Goal: Task Accomplishment & Management: Use online tool/utility

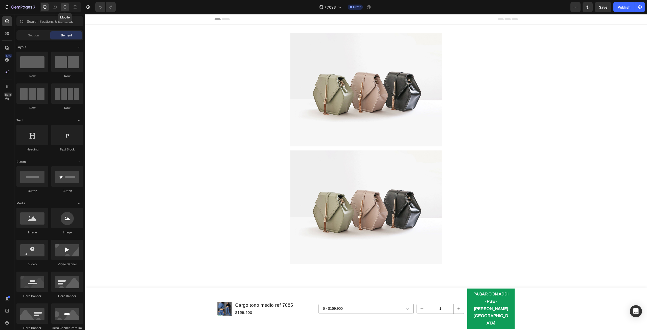
click at [66, 6] on icon at bounding box center [64, 7] width 5 height 5
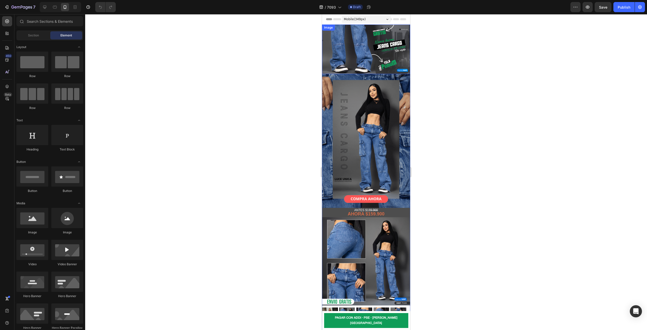
click at [351, 63] on img at bounding box center [366, 50] width 88 height 50
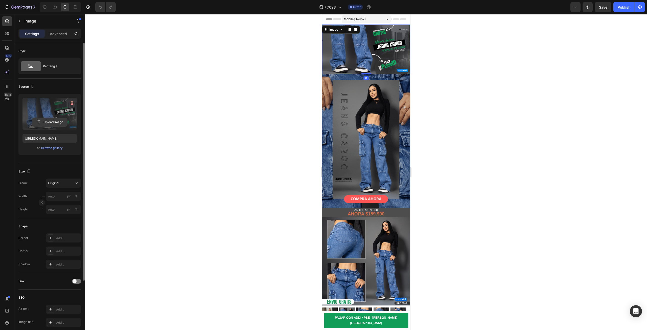
click at [55, 122] on input "file" at bounding box center [49, 122] width 35 height 9
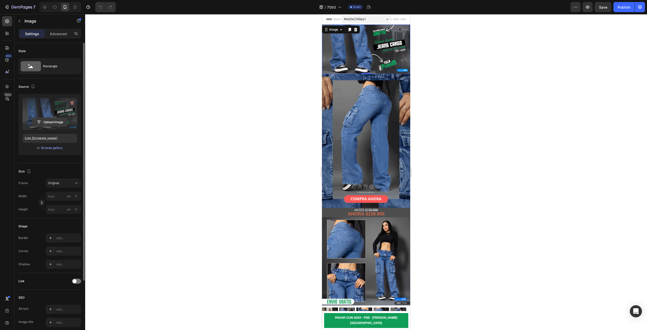
click at [58, 119] on input "file" at bounding box center [49, 122] width 35 height 9
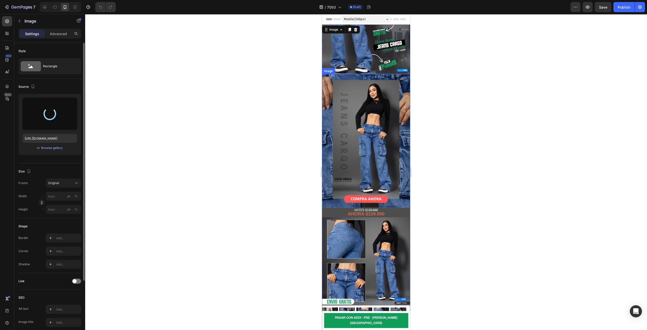
type input "[URL][DOMAIN_NAME]"
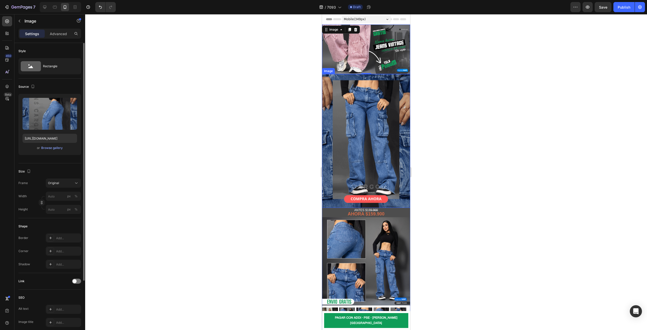
click at [343, 114] on img at bounding box center [366, 140] width 88 height 133
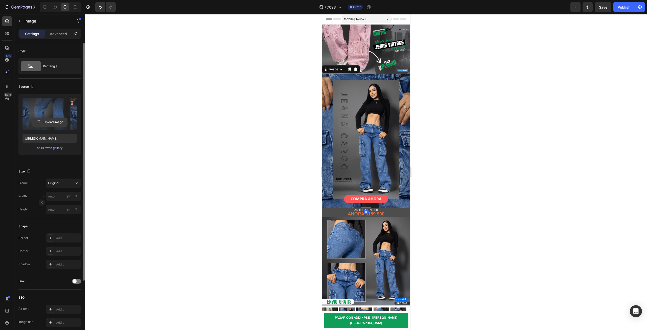
click at [58, 121] on input "file" at bounding box center [49, 122] width 35 height 9
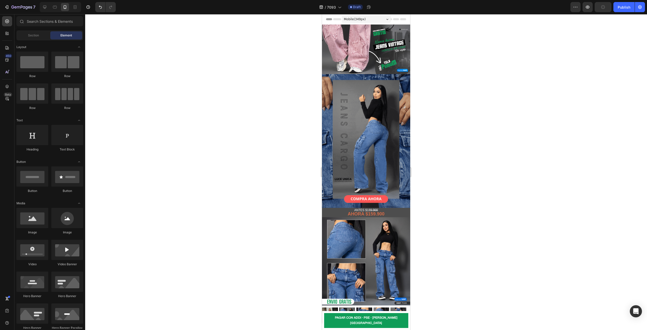
scroll to position [46, 0]
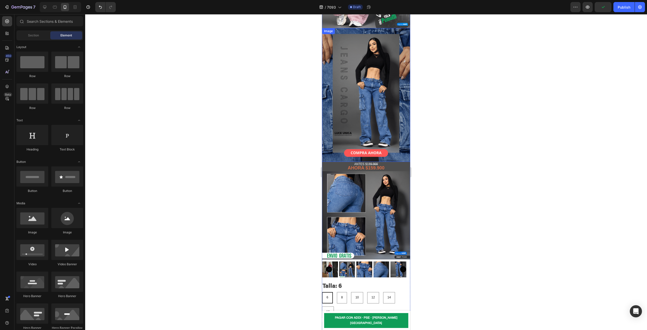
click at [388, 99] on img at bounding box center [366, 94] width 88 height 133
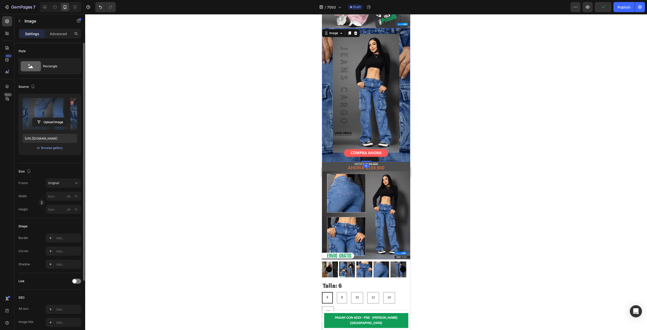
click at [51, 114] on label at bounding box center [49, 114] width 55 height 32
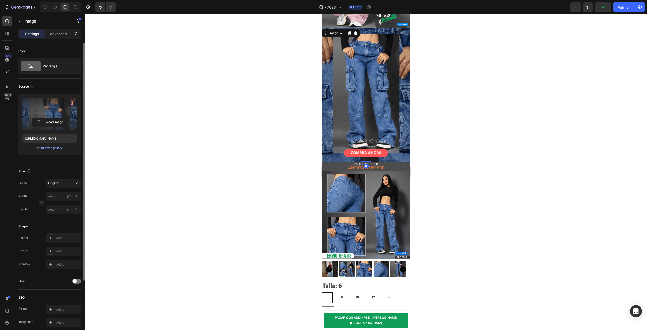
click at [51, 118] on input "file" at bounding box center [49, 122] width 35 height 9
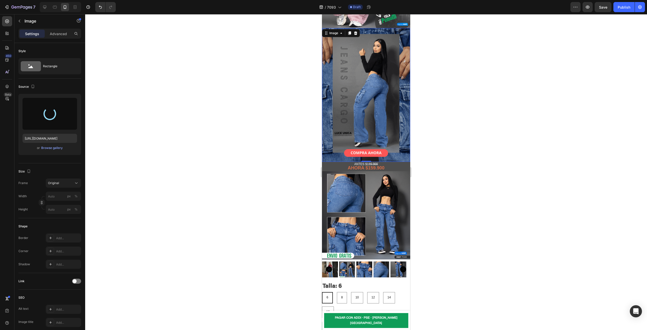
type input "[URL][DOMAIN_NAME]"
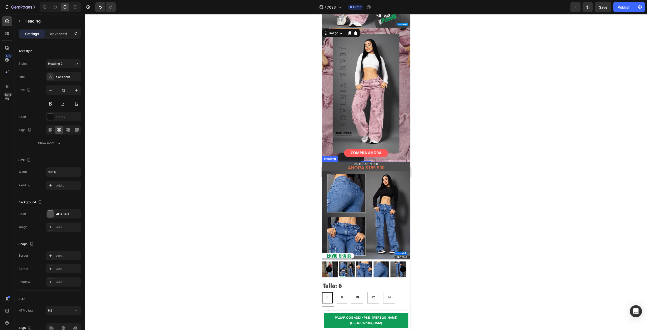
click at [387, 162] on h2 "ANTES $18 9.900 AHORA $159.900" at bounding box center [366, 166] width 88 height 9
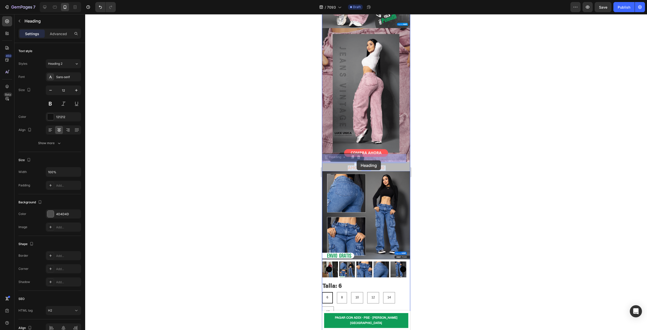
drag, startPoint x: 385, startPoint y: 161, endPoint x: 356, endPoint y: 160, distance: 28.6
click at [348, 165] on strong "AHORA $159.900" at bounding box center [366, 167] width 37 height 5
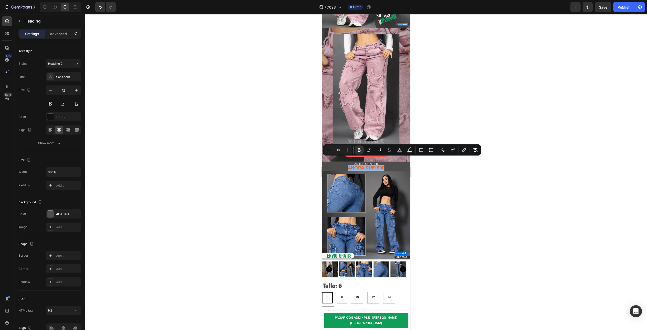
click at [348, 165] on strong "AHORA $159.900" at bounding box center [366, 167] width 37 height 5
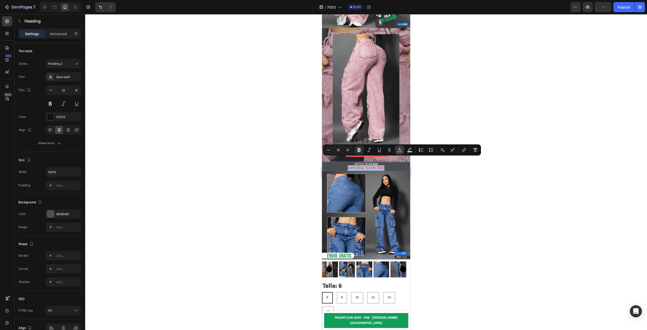
click at [400, 150] on icon "Editor contextual toolbar" at bounding box center [399, 149] width 3 height 3
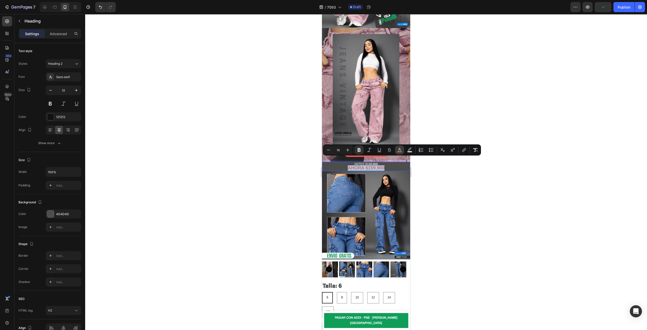
type input "D36B47"
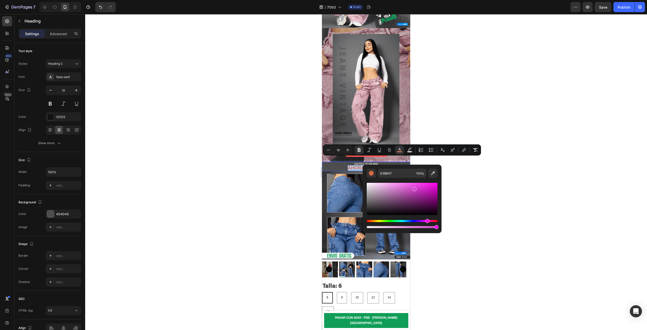
drag, startPoint x: 425, startPoint y: 220, endPoint x: 424, endPoint y: 214, distance: 6.1
click at [427, 220] on div "Hue" at bounding box center [402, 221] width 71 height 2
drag, startPoint x: 411, startPoint y: 191, endPoint x: 414, endPoint y: 176, distance: 15.9
click at [393, 181] on div "Editor contextual toolbar" at bounding box center [402, 203] width 71 height 51
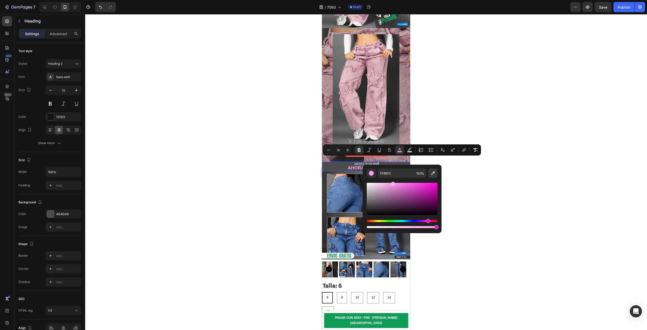
type input "FFA3F2"
click at [468, 181] on div at bounding box center [366, 172] width 562 height 316
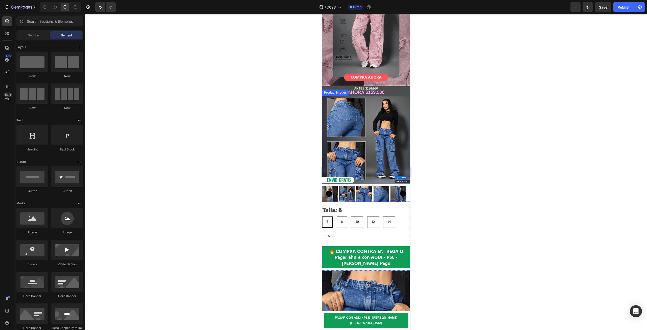
scroll to position [122, 0]
click at [386, 153] on img at bounding box center [366, 139] width 88 height 88
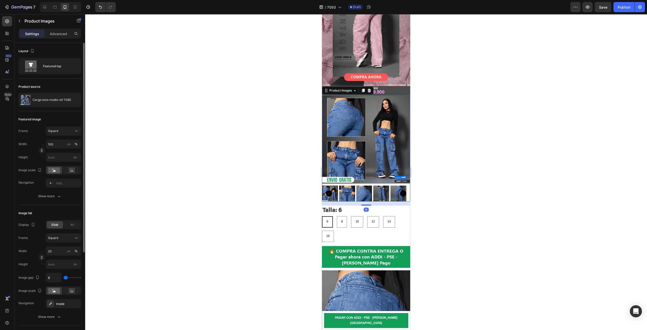
click at [66, 109] on div "Product source Cargo tono medio ref 7085" at bounding box center [49, 95] width 63 height 33
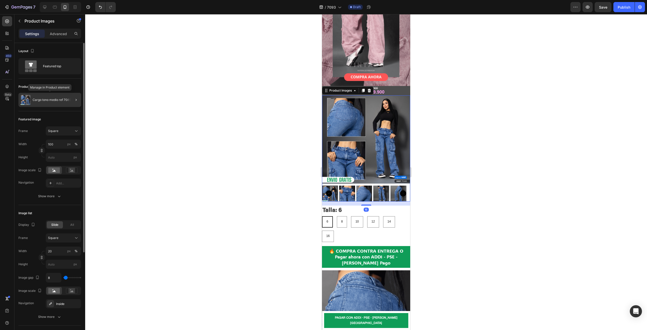
click at [64, 103] on div "Cargo tono medio ref 7085" at bounding box center [49, 100] width 63 height 14
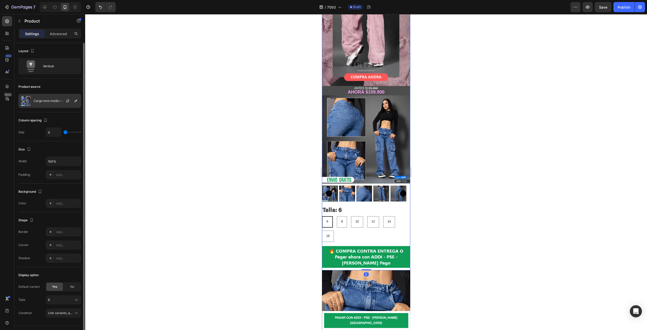
click at [48, 103] on div "Cargo tono medio ref 7085" at bounding box center [49, 101] width 63 height 14
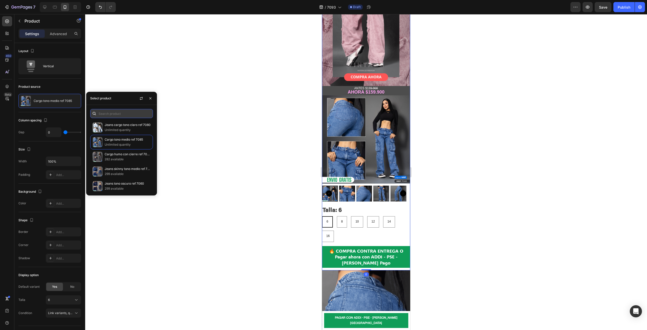
click at [113, 113] on input "text" at bounding box center [121, 113] width 63 height 9
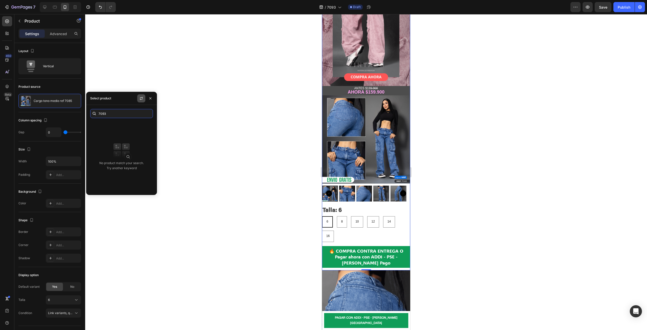
type input "7093"
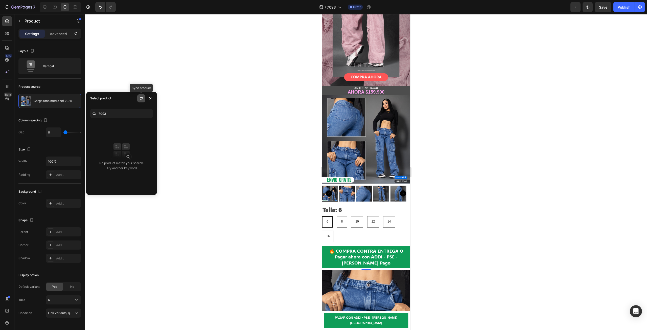
click at [138, 100] on button "button" at bounding box center [141, 98] width 8 height 8
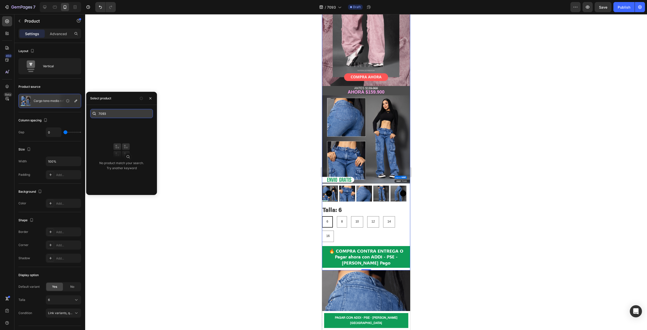
click at [147, 118] on input "7093" at bounding box center [121, 113] width 63 height 9
click at [120, 140] on img at bounding box center [121, 150] width 20 height 20
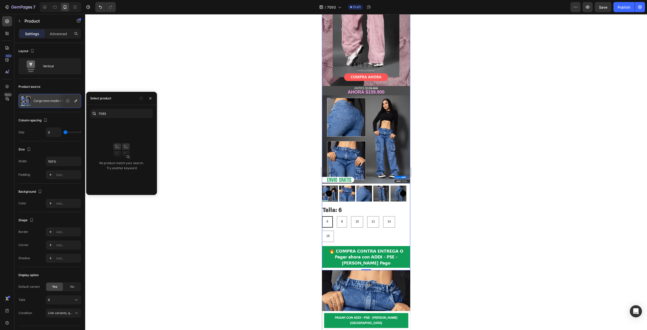
click at [130, 127] on div "No product match your search. Try another keyword" at bounding box center [121, 155] width 71 height 71
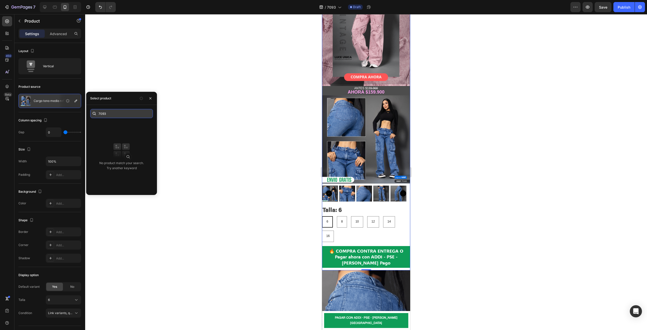
click at [136, 112] on input "7093" at bounding box center [121, 113] width 63 height 9
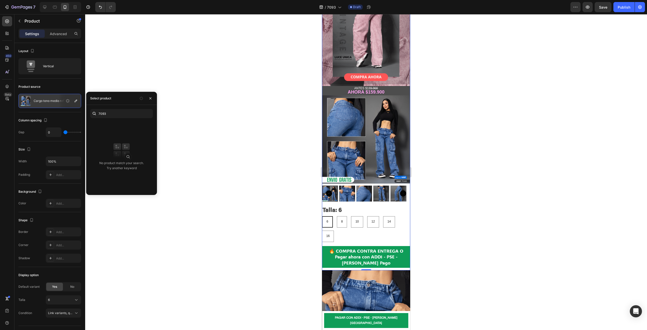
click at [135, 100] on div "Select product" at bounding box center [121, 98] width 71 height 13
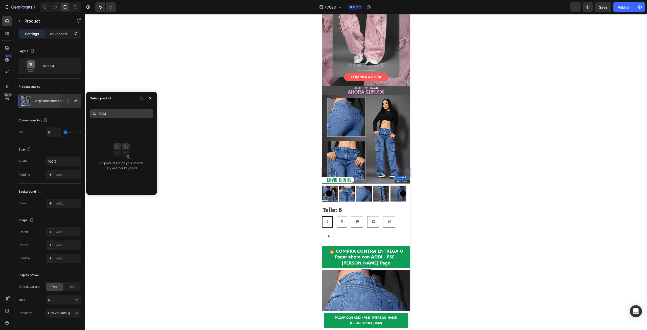
click at [131, 113] on input "7093" at bounding box center [121, 113] width 63 height 9
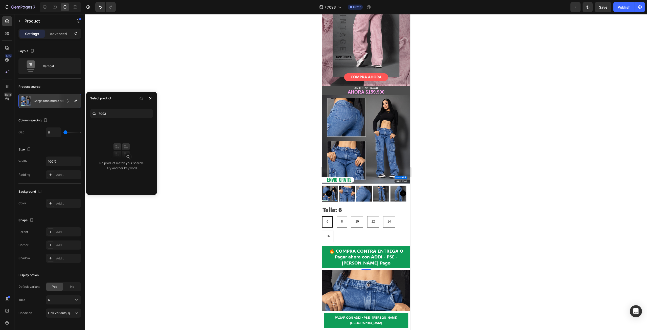
click at [128, 133] on div "No product match your search. Try another keyword" at bounding box center [121, 155] width 71 height 71
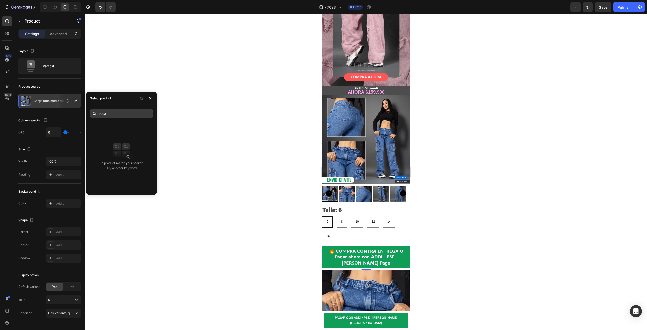
click at [128, 111] on input "7093" at bounding box center [121, 113] width 63 height 9
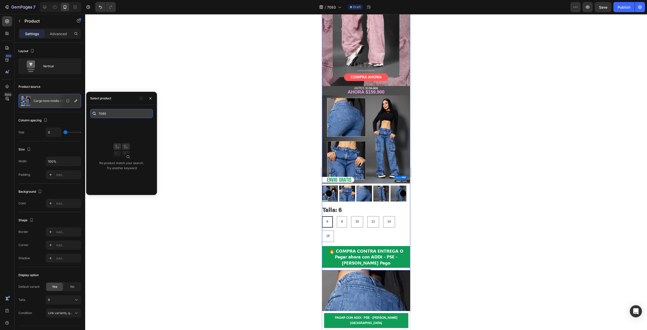
click at [129, 113] on input "7093" at bounding box center [121, 113] width 63 height 9
click at [125, 106] on div "7093 No product match your search. Try another keyword" at bounding box center [121, 150] width 71 height 90
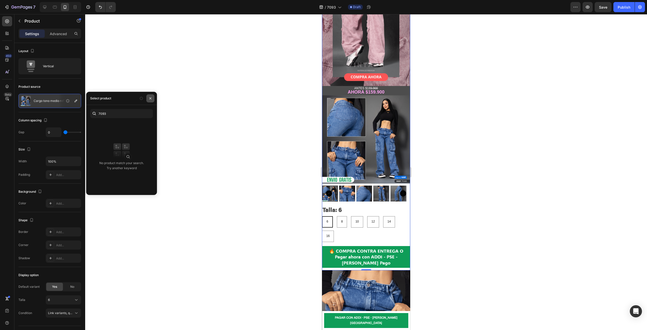
click at [150, 99] on icon "button" at bounding box center [150, 98] width 4 height 4
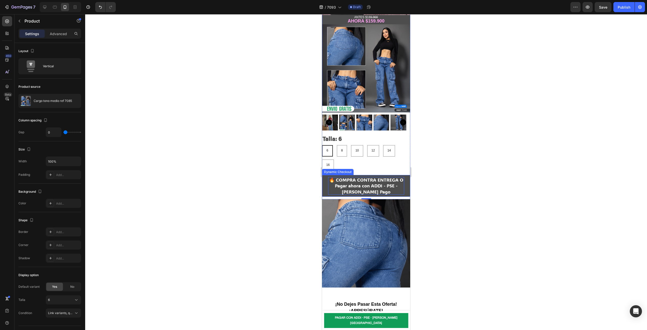
scroll to position [248, 0]
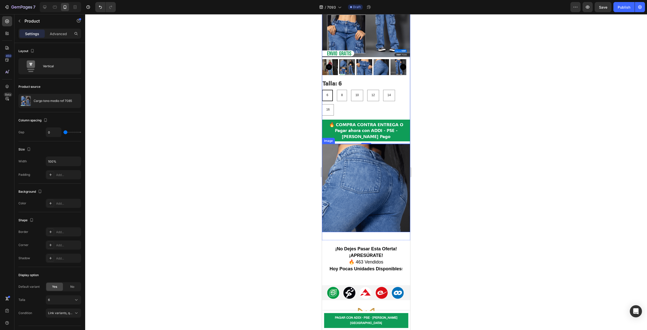
click at [378, 180] on img at bounding box center [366, 188] width 88 height 88
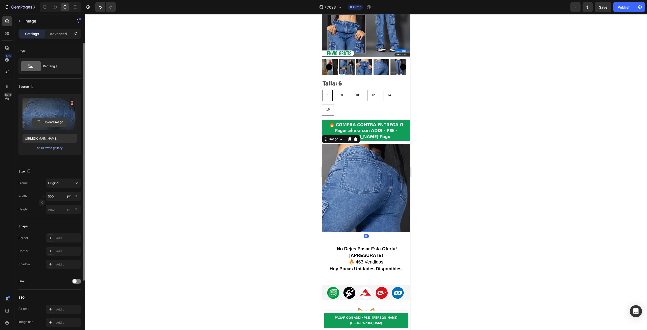
click at [54, 124] on input "file" at bounding box center [49, 122] width 35 height 9
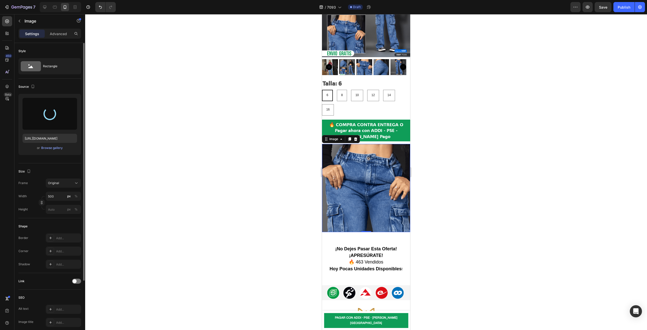
type input "[URL][DOMAIN_NAME]"
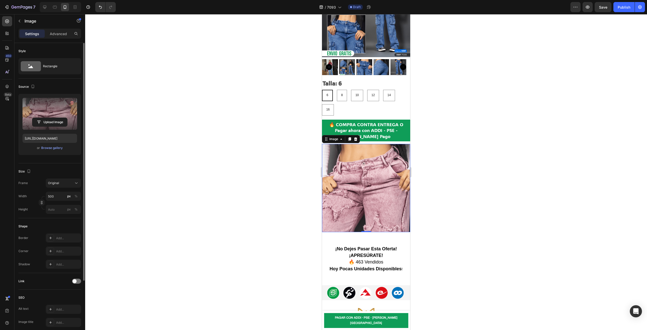
click at [293, 157] on div at bounding box center [366, 172] width 562 height 316
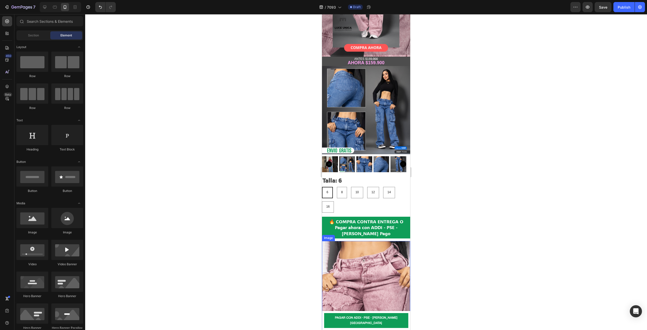
scroll to position [100, 0]
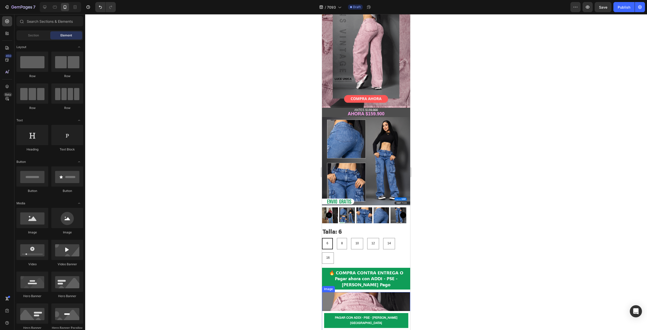
click at [381, 145] on img at bounding box center [366, 161] width 88 height 88
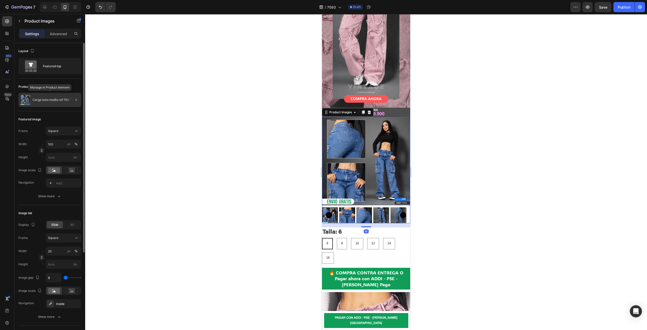
click at [52, 103] on div "Cargo tono medio ref 7085" at bounding box center [49, 100] width 63 height 14
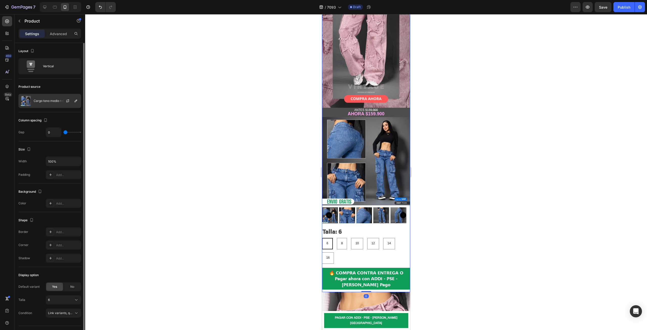
click at [53, 98] on div "Cargo tono medio ref 7085" at bounding box center [49, 101] width 63 height 14
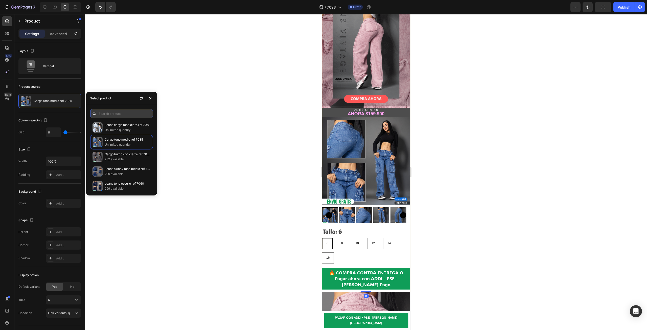
click at [121, 113] on input "text" at bounding box center [121, 113] width 63 height 9
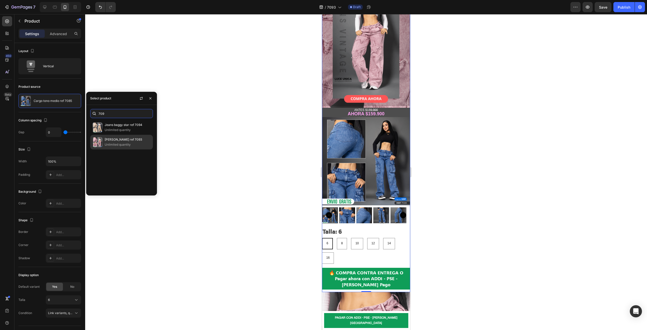
type input "709"
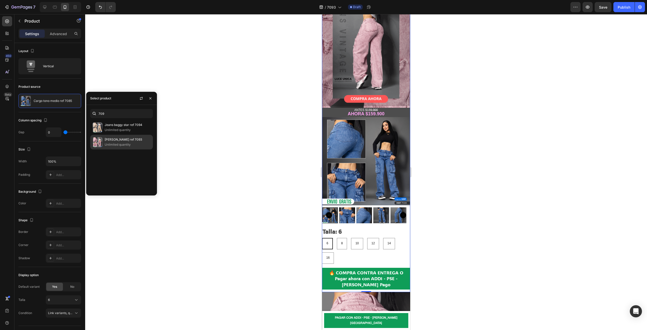
click at [134, 145] on p "Unlimited quantity" at bounding box center [128, 144] width 46 height 5
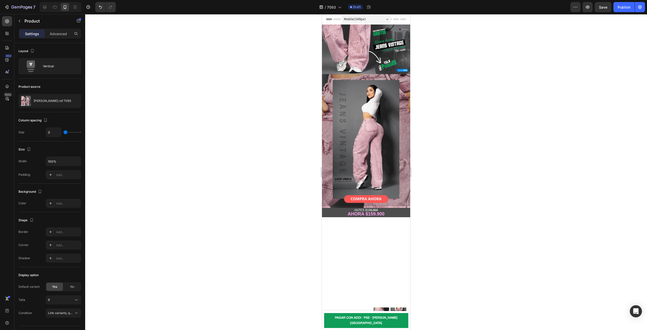
click at [250, 155] on div at bounding box center [366, 172] width 562 height 316
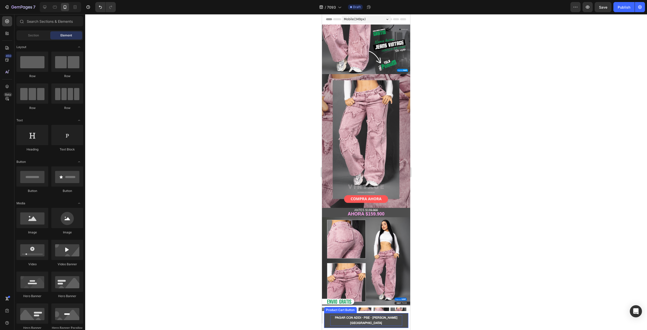
click at [388, 324] on div "PAGAR CON ADDI · PSE · [PERSON_NAME][GEOGRAPHIC_DATA]" at bounding box center [366, 320] width 72 height 11
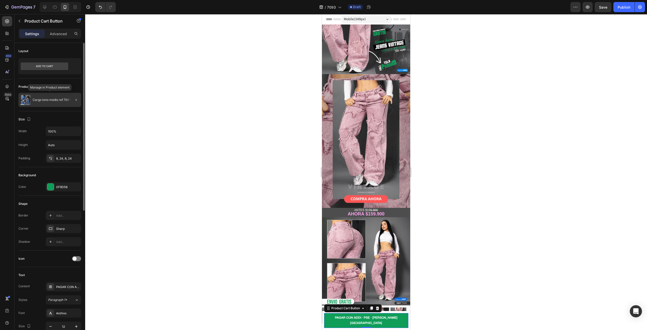
click at [51, 103] on div "Cargo tono medio ref 7085" at bounding box center [49, 100] width 63 height 14
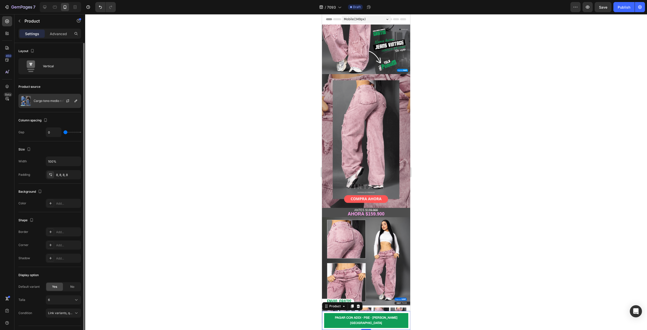
click at [55, 212] on div "Product source Cargo tono medio ref 7085" at bounding box center [49, 239] width 63 height 55
click at [56, 104] on div "Cargo tono medio ref 7085" at bounding box center [49, 101] width 63 height 14
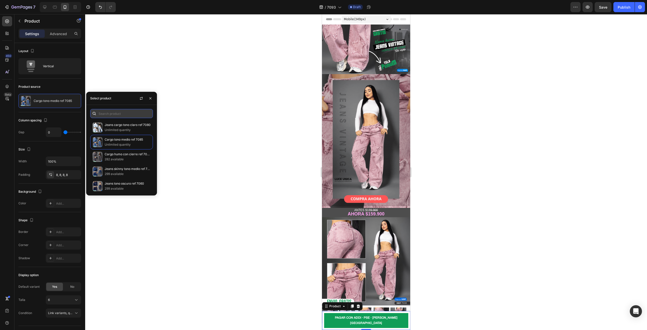
click at [125, 113] on input "text" at bounding box center [121, 113] width 63 height 9
type input "70"
click at [123, 149] on div "Jeans baggy [PERSON_NAME] ref 7093 Unlimited quantity" at bounding box center [121, 156] width 63 height 15
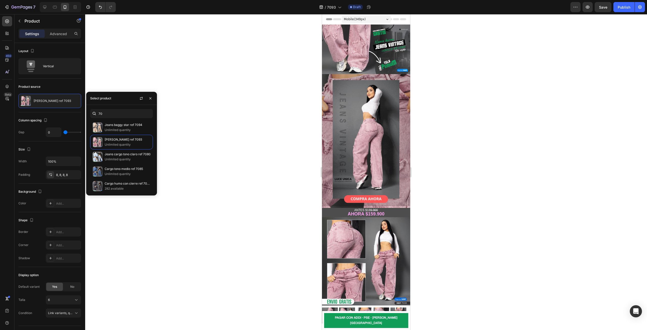
click at [250, 148] on div at bounding box center [366, 172] width 562 height 316
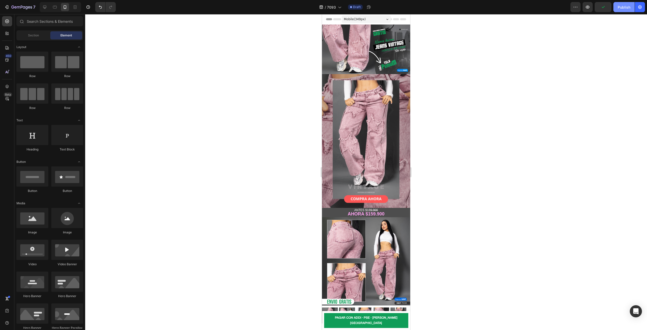
click at [627, 6] on div "Publish" at bounding box center [623, 7] width 13 height 5
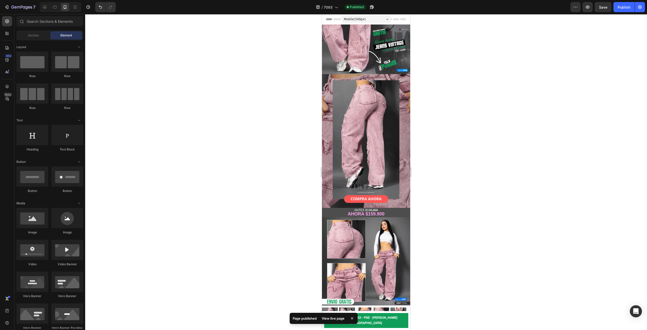
click at [331, 321] on div "View live page" at bounding box center [333, 317] width 29 height 7
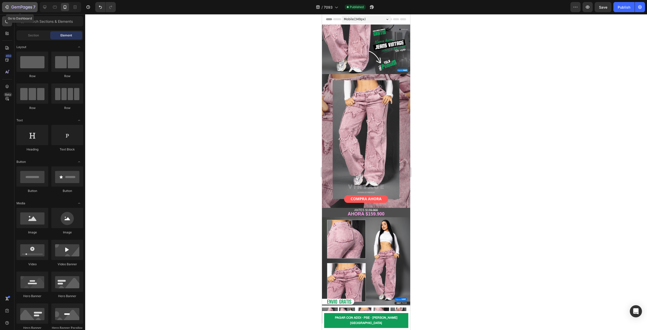
click at [20, 9] on icon "button" at bounding box center [21, 7] width 21 height 4
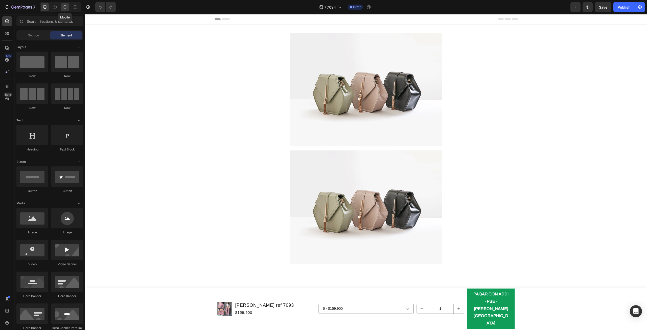
click at [66, 9] on icon at bounding box center [64, 7] width 5 height 5
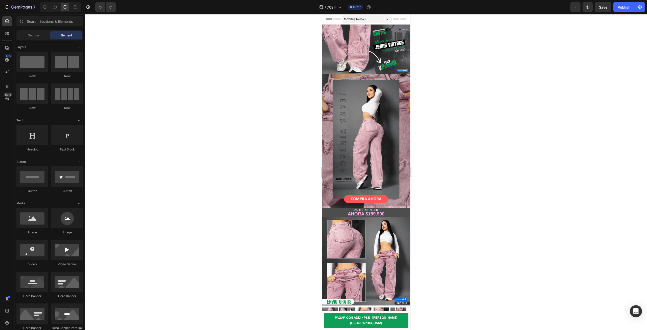
click at [251, 48] on div at bounding box center [366, 172] width 562 height 316
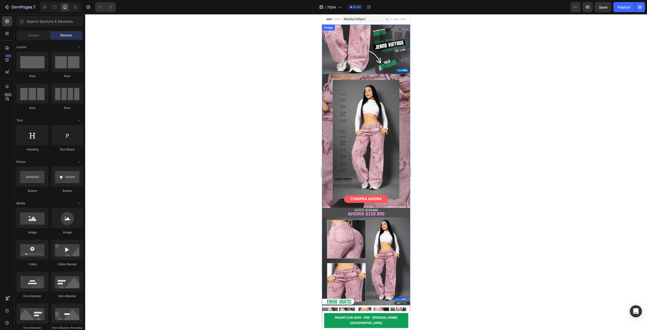
click at [375, 43] on img at bounding box center [366, 50] width 88 height 50
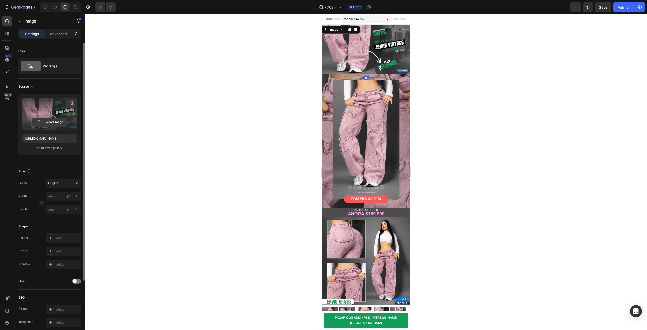
click at [53, 125] on input "file" at bounding box center [49, 122] width 35 height 9
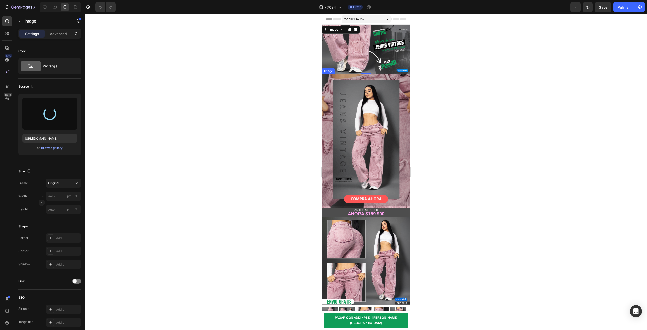
type input "https://cdn.shopify.com/s/files/1/0685/8027/8516/files/gempages_519667387713192…"
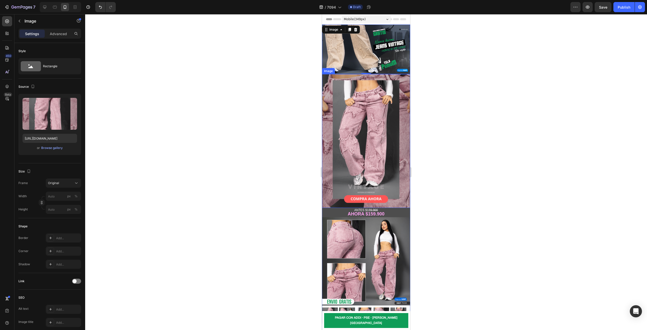
click at [357, 128] on img at bounding box center [366, 140] width 88 height 133
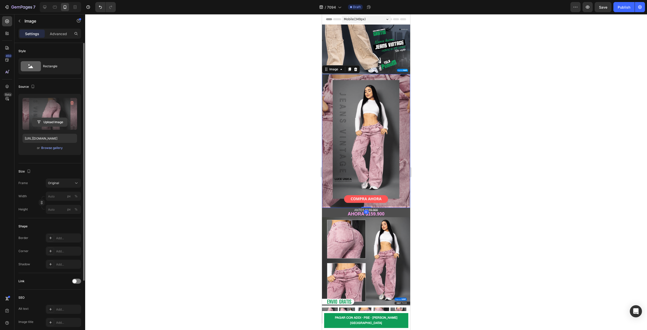
click at [59, 124] on input "file" at bounding box center [49, 122] width 35 height 9
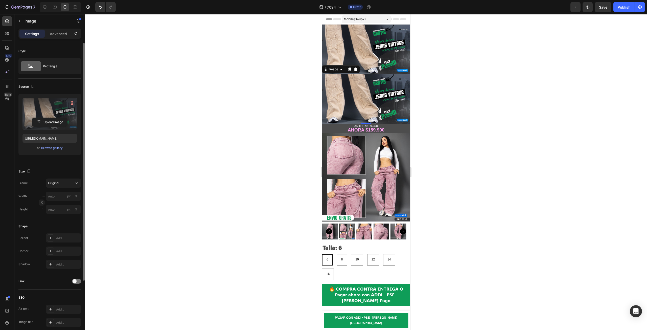
click at [57, 116] on label at bounding box center [49, 114] width 55 height 32
click at [57, 118] on input "file" at bounding box center [49, 122] width 35 height 9
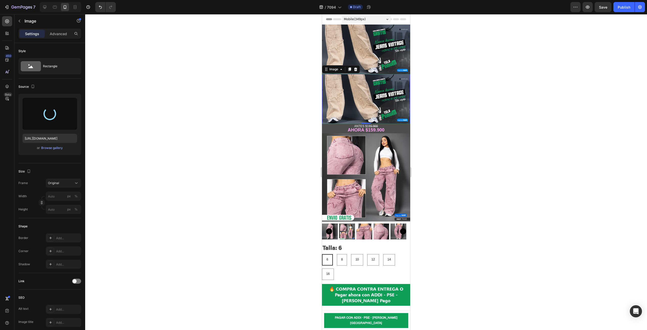
type input "https://cdn.shopify.com/s/files/1/0685/8027/8516/files/gempages_519667387713192…"
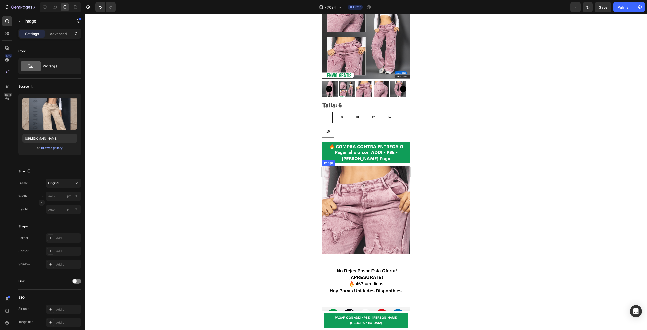
scroll to position [227, 0]
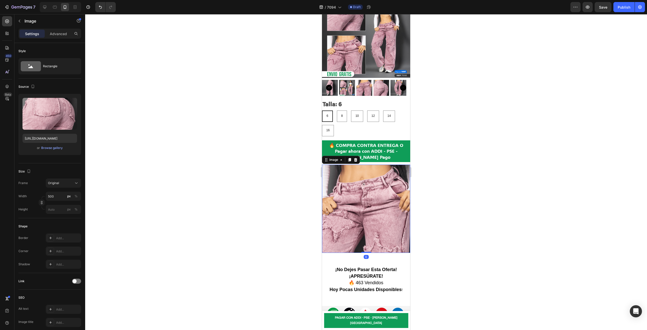
click at [379, 164] on img at bounding box center [366, 208] width 88 height 88
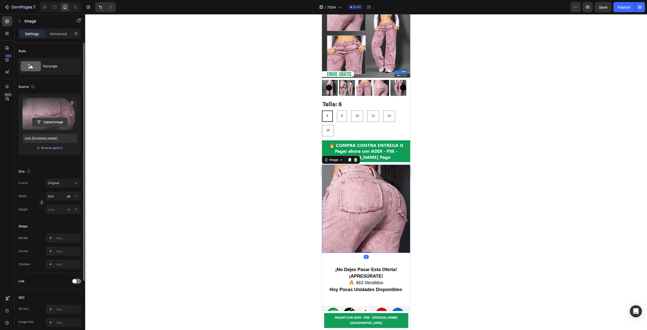
click at [62, 124] on input "file" at bounding box center [49, 122] width 35 height 9
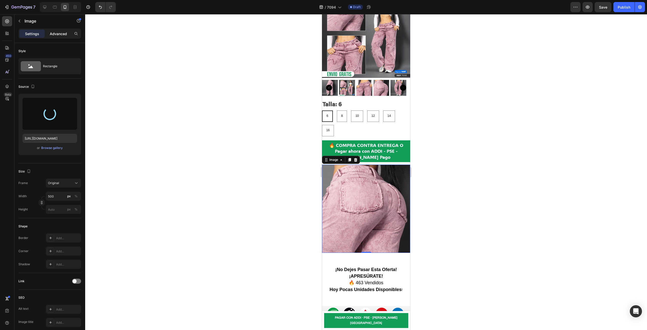
type input "https://cdn.shopify.com/s/files/1/0685/8027/8516/files/gempages_519667387713192…"
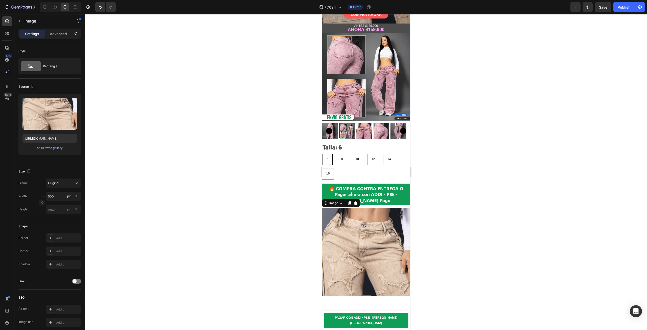
scroll to position [177, 0]
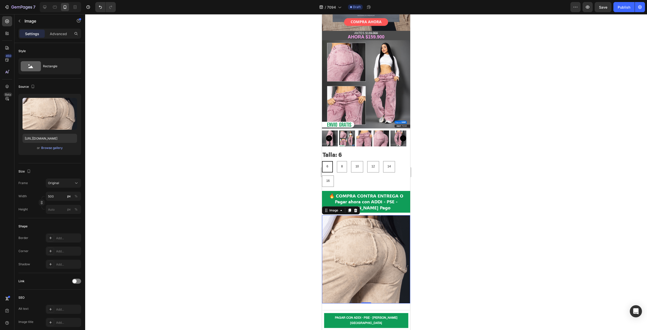
click at [365, 241] on img at bounding box center [366, 259] width 88 height 88
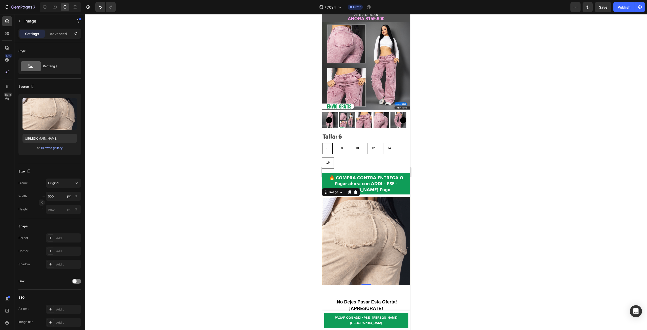
scroll to position [202, 0]
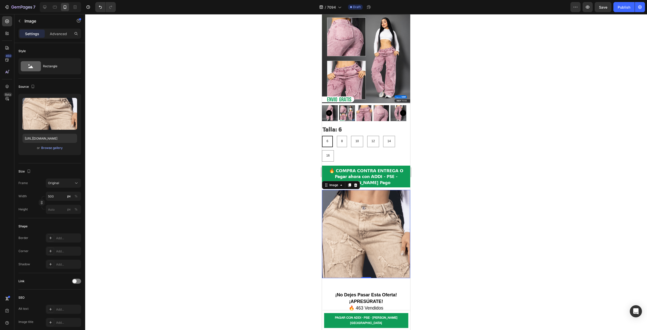
click at [213, 184] on div at bounding box center [366, 172] width 562 height 316
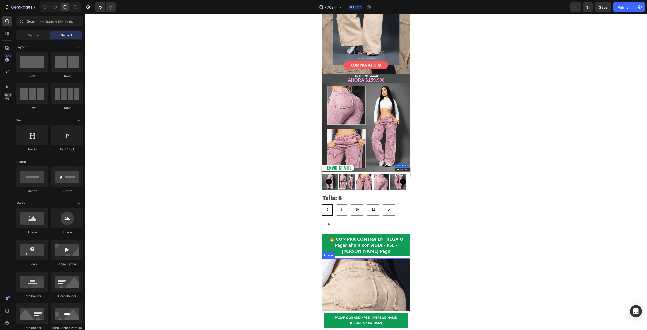
scroll to position [126, 0]
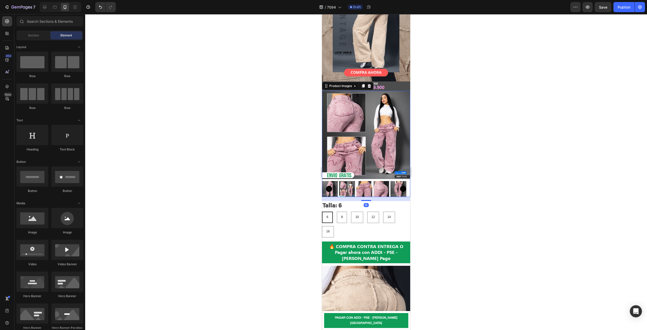
click at [360, 147] on img at bounding box center [366, 135] width 88 height 88
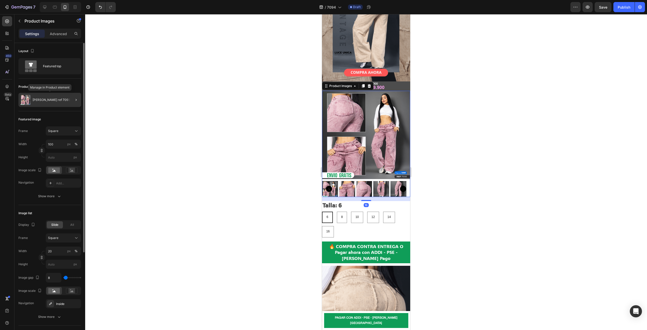
click at [61, 104] on div "[PERSON_NAME] ref 7093" at bounding box center [49, 100] width 63 height 14
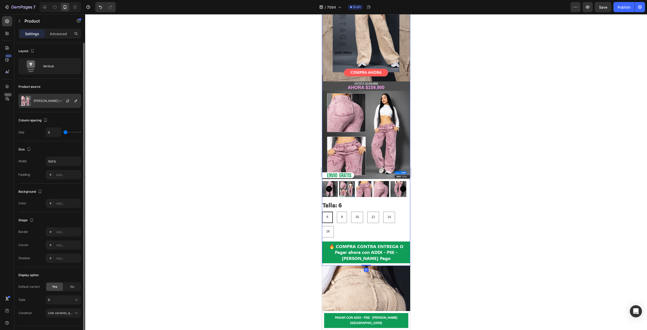
click at [50, 106] on div "[PERSON_NAME] ref 7093" at bounding box center [49, 101] width 63 height 14
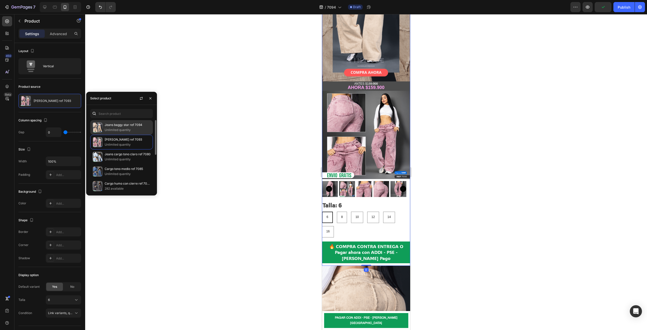
click at [127, 123] on p "Jeans baggy star ref 7094" at bounding box center [128, 124] width 46 height 5
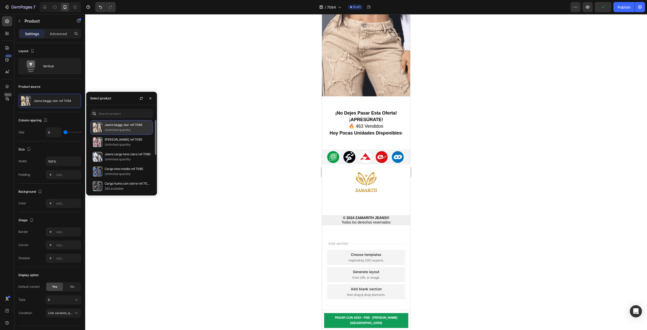
scroll to position [0, 0]
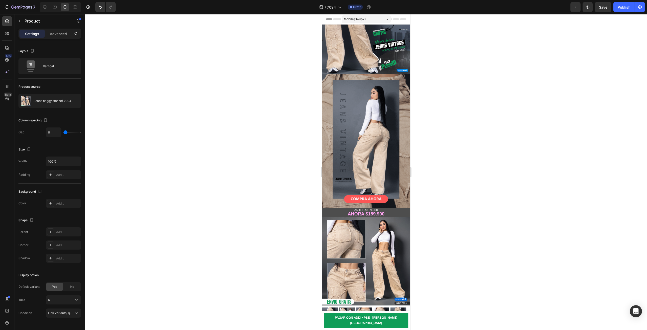
click at [247, 148] on div at bounding box center [366, 172] width 562 height 316
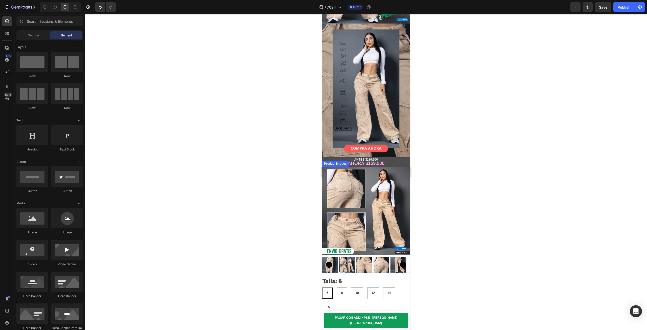
scroll to position [76, 0]
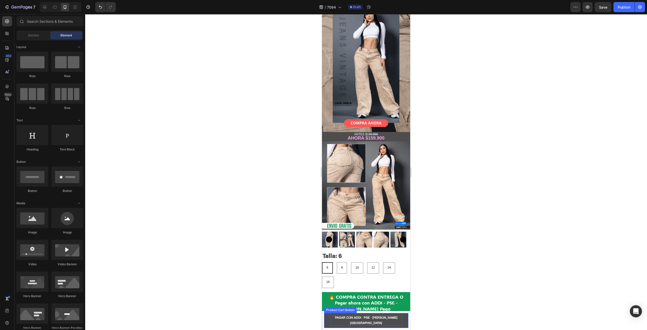
click at [365, 325] on div "PAGAR CON ADDI · PSE · [PERSON_NAME][GEOGRAPHIC_DATA]" at bounding box center [366, 320] width 72 height 11
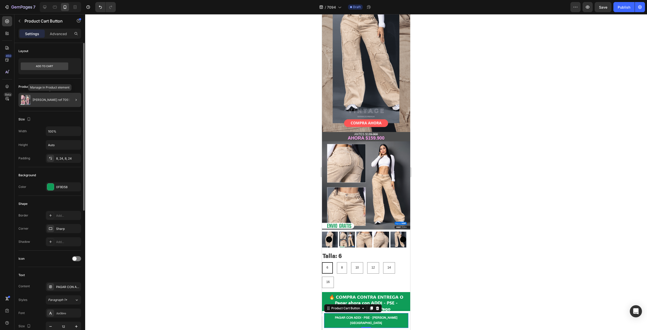
click at [56, 104] on div "[PERSON_NAME] ref 7093" at bounding box center [49, 100] width 63 height 14
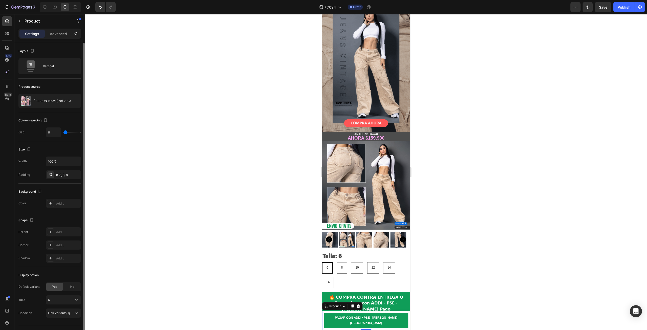
click at [56, 104] on div "[PERSON_NAME] ref 7093" at bounding box center [49, 101] width 63 height 14
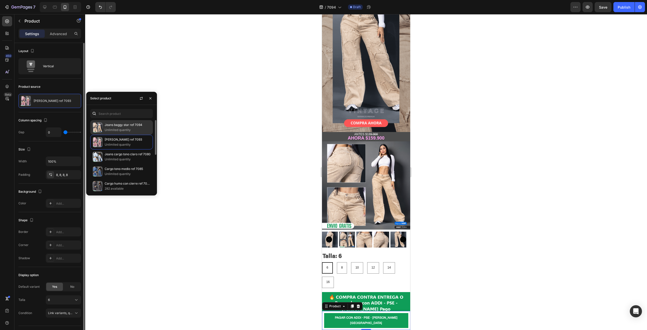
click at [118, 135] on div "Jeans baggy star ref 7094 Unlimited quantity" at bounding box center [121, 142] width 63 height 15
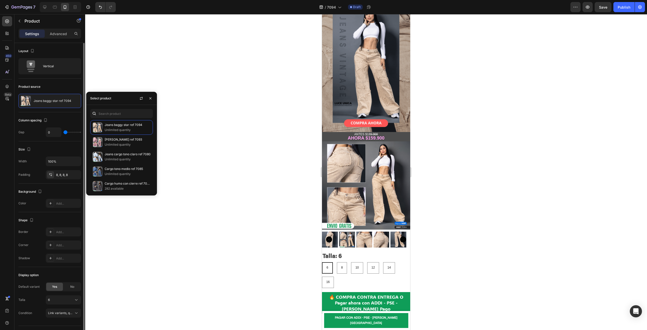
click at [231, 145] on div at bounding box center [366, 172] width 562 height 316
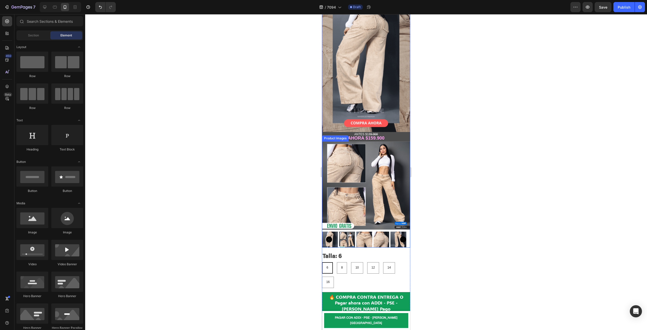
scroll to position [0, 0]
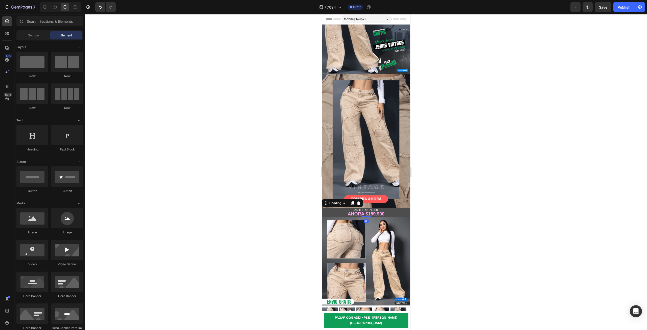
click at [382, 211] on strong "AHORA $159.900" at bounding box center [366, 213] width 37 height 5
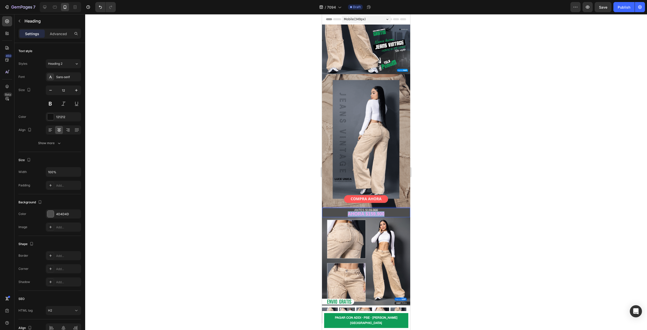
drag, startPoint x: 382, startPoint y: 206, endPoint x: 337, endPoint y: 206, distance: 45.0
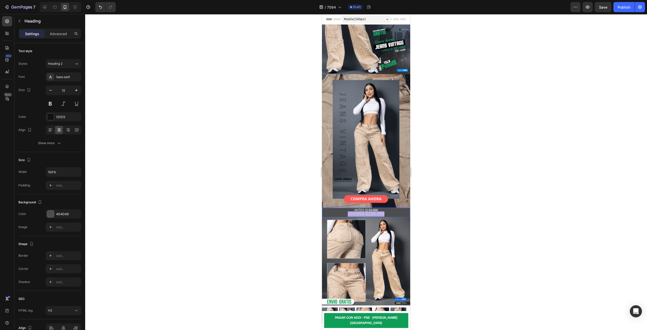
click at [337, 208] on p "ANTES $18 9.900 AHORA $159.900" at bounding box center [365, 212] width 87 height 8
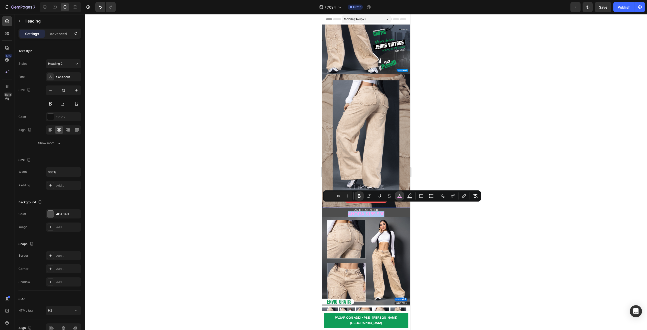
click at [398, 200] on button "color" at bounding box center [399, 195] width 9 height 9
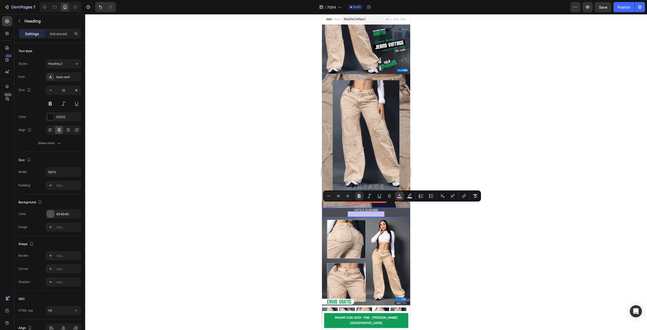
type input "FFA3F2"
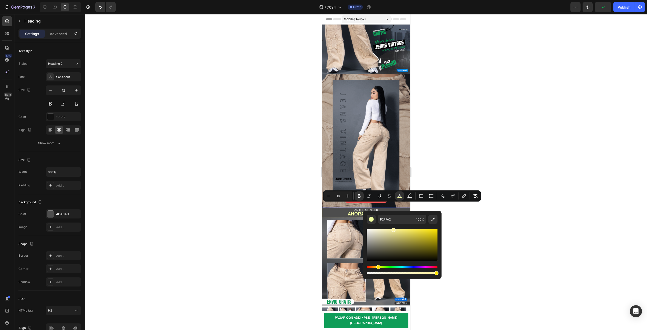
type input "FFE9A1"
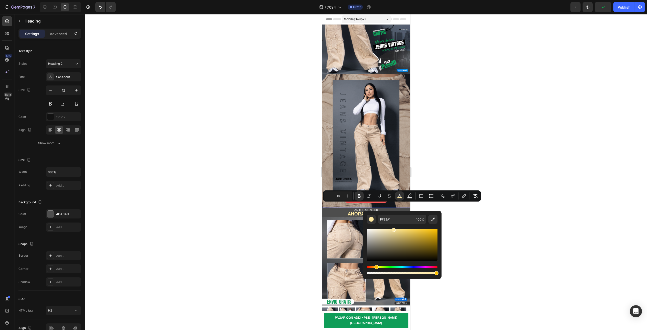
drag, startPoint x: 399, startPoint y: 267, endPoint x: 376, endPoint y: 267, distance: 23.0
click at [376, 267] on div "Hue" at bounding box center [402, 267] width 71 height 2
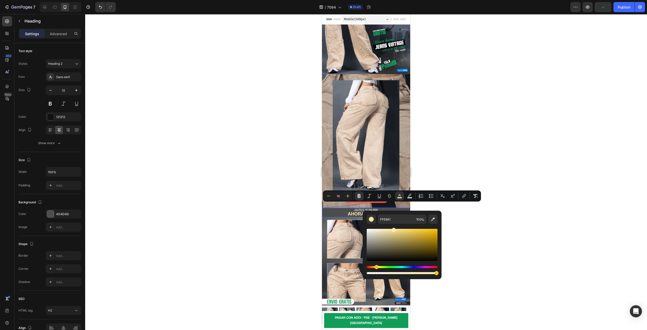
click at [534, 232] on div at bounding box center [366, 172] width 562 height 316
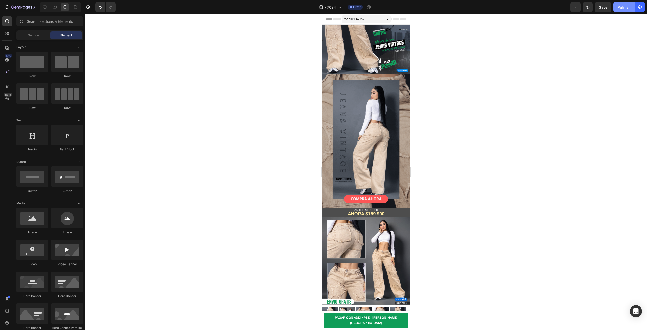
click at [623, 11] on button "Publish" at bounding box center [623, 7] width 21 height 10
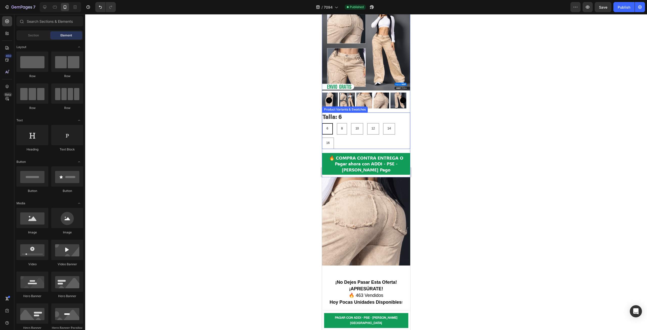
scroll to position [227, 0]
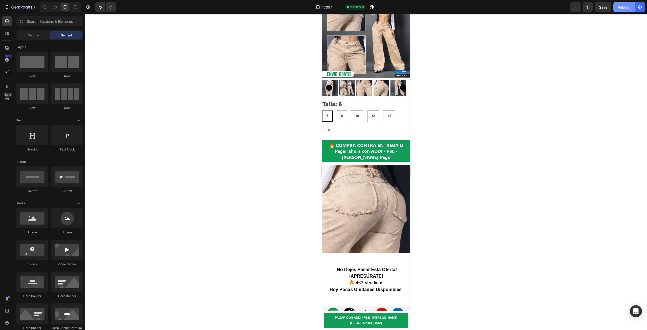
click at [618, 10] on button "Publish" at bounding box center [623, 7] width 21 height 10
click at [329, 319] on div "View live page" at bounding box center [333, 317] width 29 height 7
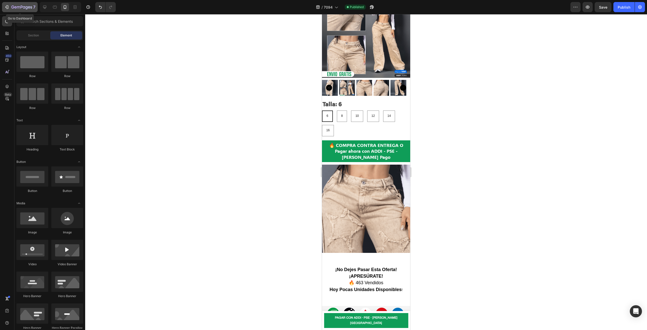
click at [10, 8] on div "7" at bounding box center [19, 7] width 31 height 6
